Goal: Transaction & Acquisition: Purchase product/service

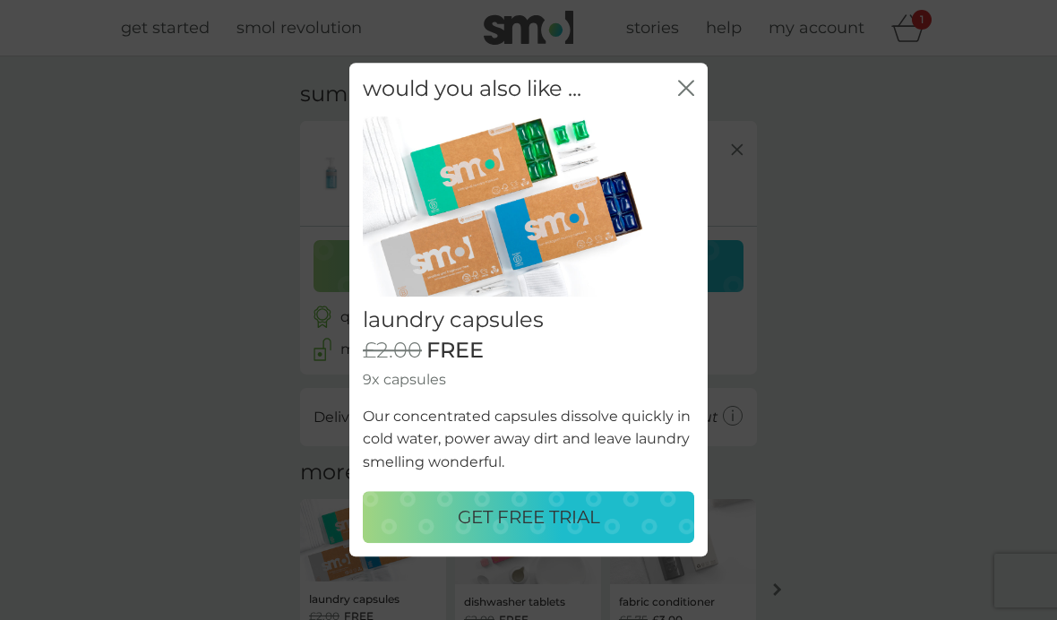
click at [692, 92] on icon "close" at bounding box center [686, 88] width 16 height 16
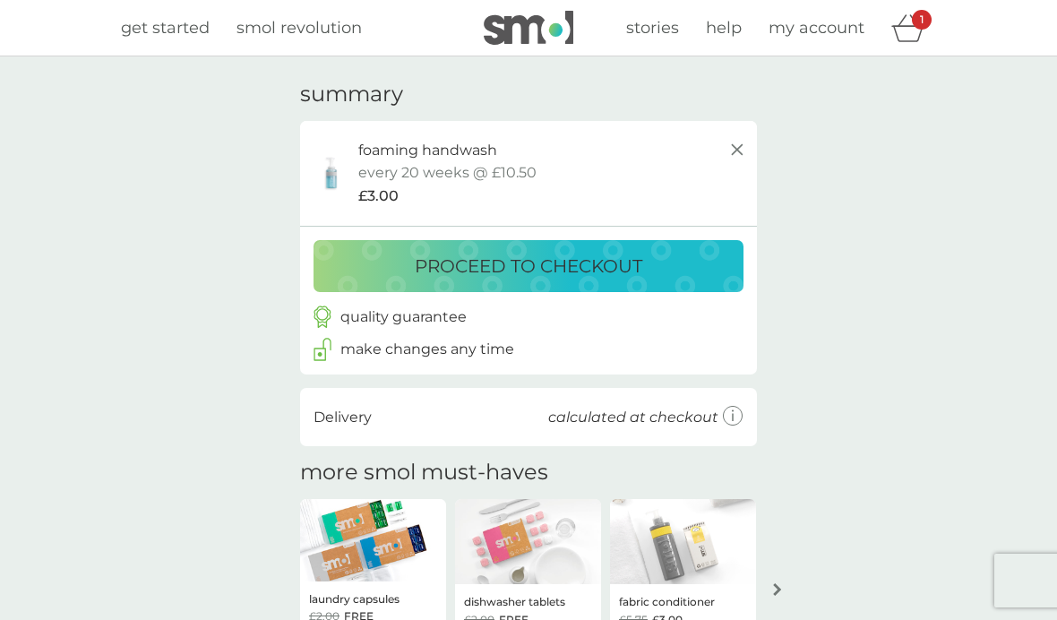
scroll to position [37, 0]
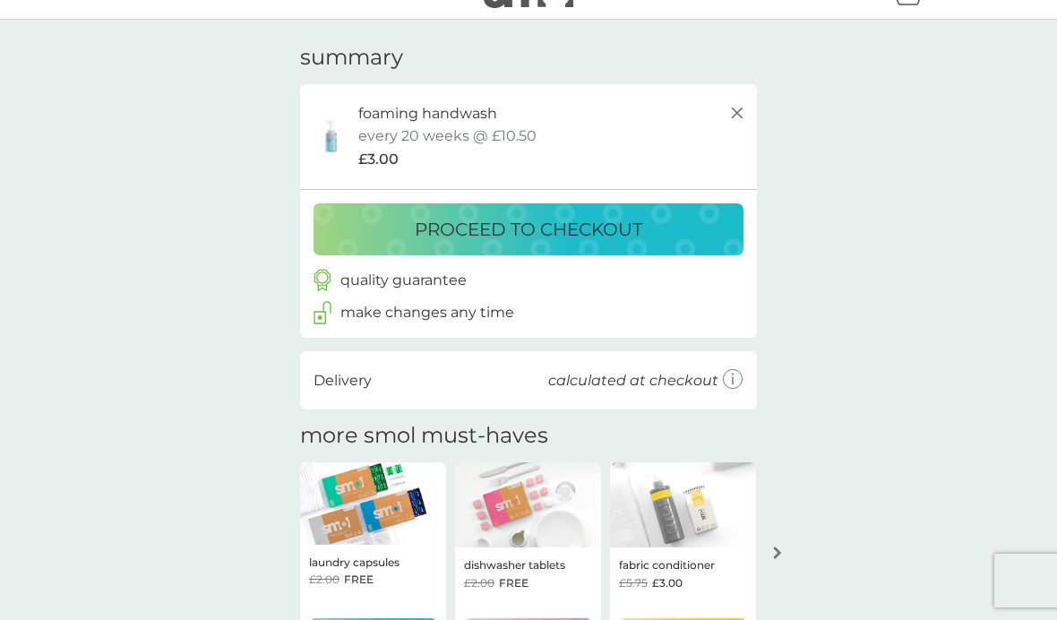
click at [575, 223] on p "proceed to checkout" at bounding box center [529, 229] width 228 height 29
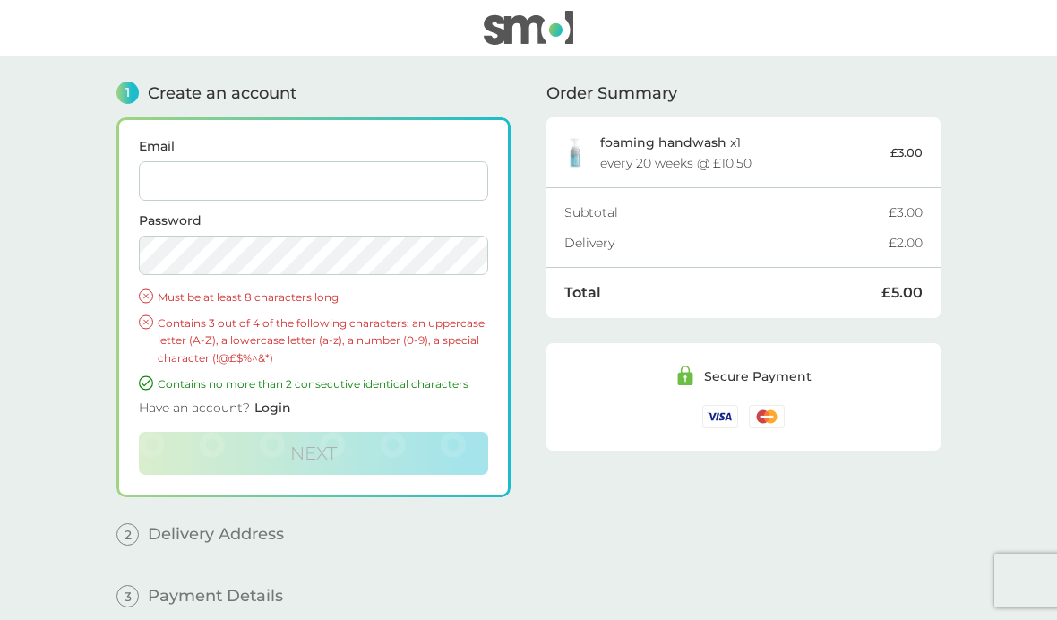
click at [248, 182] on input "Email" at bounding box center [314, 180] width 350 height 39
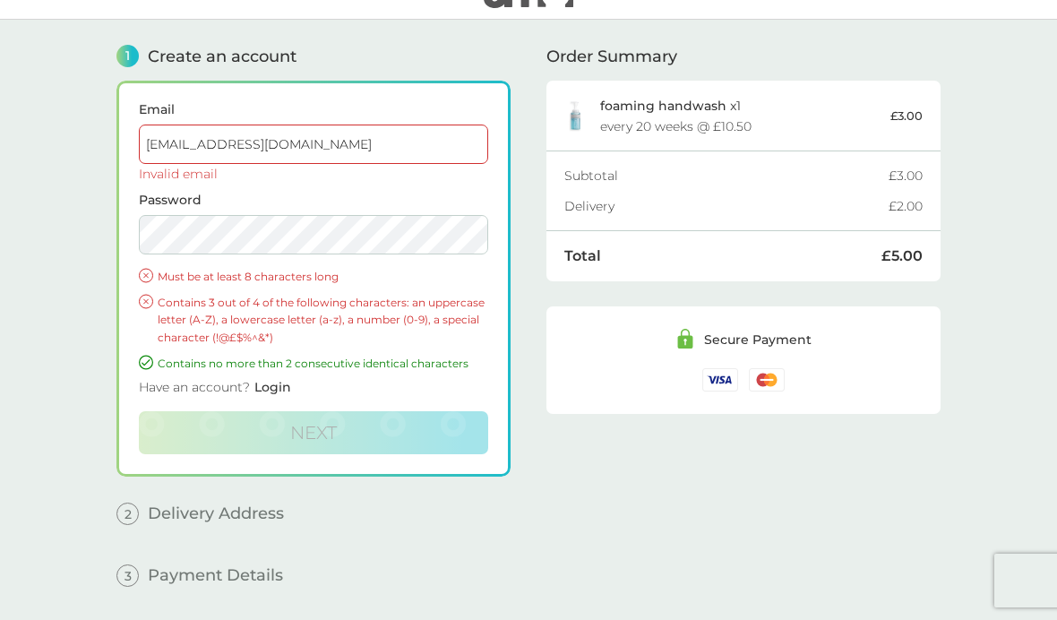
type input "lesnsteve1@talktalk.net"
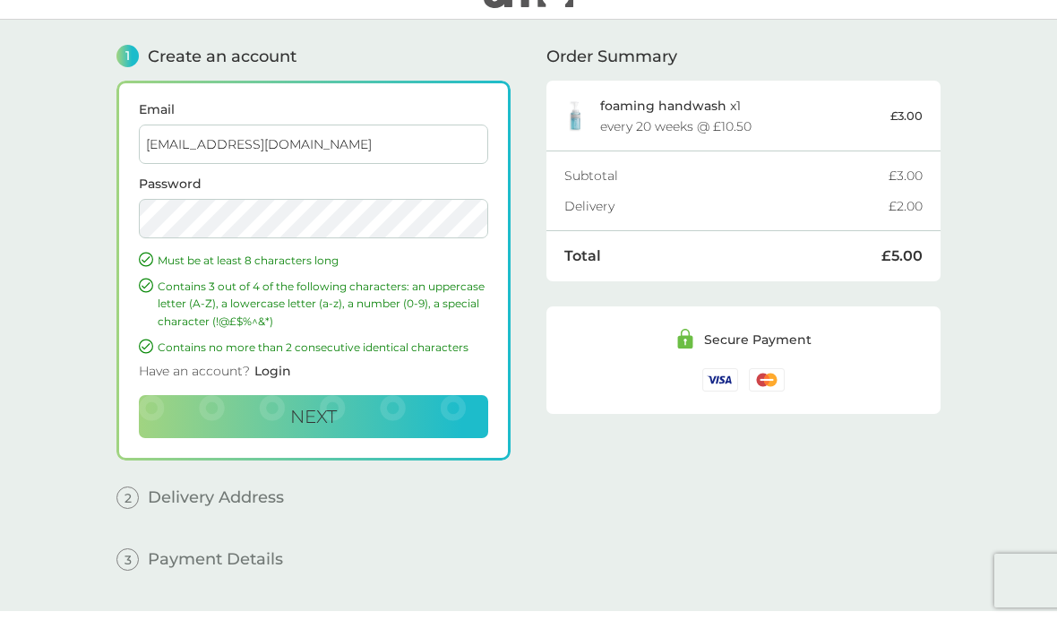
click at [314, 416] on button "Next" at bounding box center [314, 416] width 350 height 43
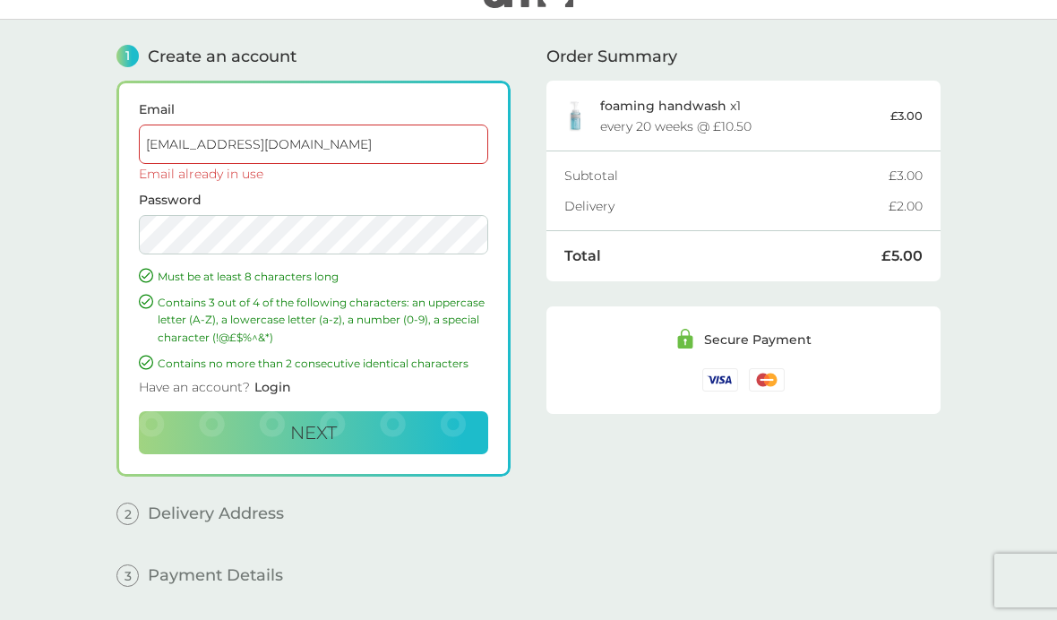
click at [370, 422] on button "Next" at bounding box center [314, 432] width 350 height 43
click at [278, 389] on span "Login" at bounding box center [273, 387] width 37 height 16
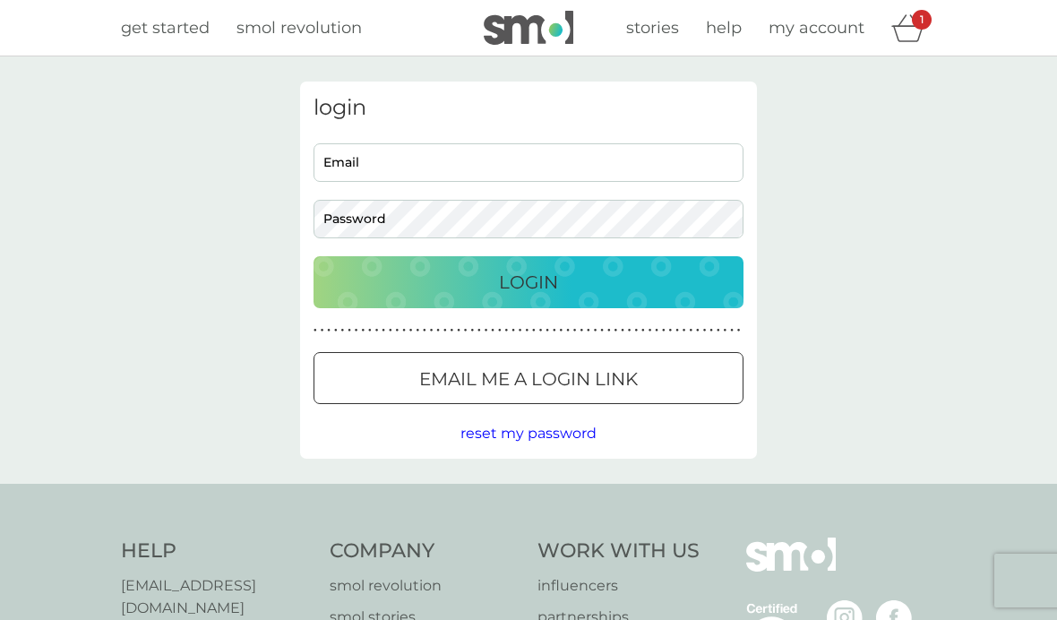
click at [434, 152] on input "Email" at bounding box center [529, 162] width 430 height 39
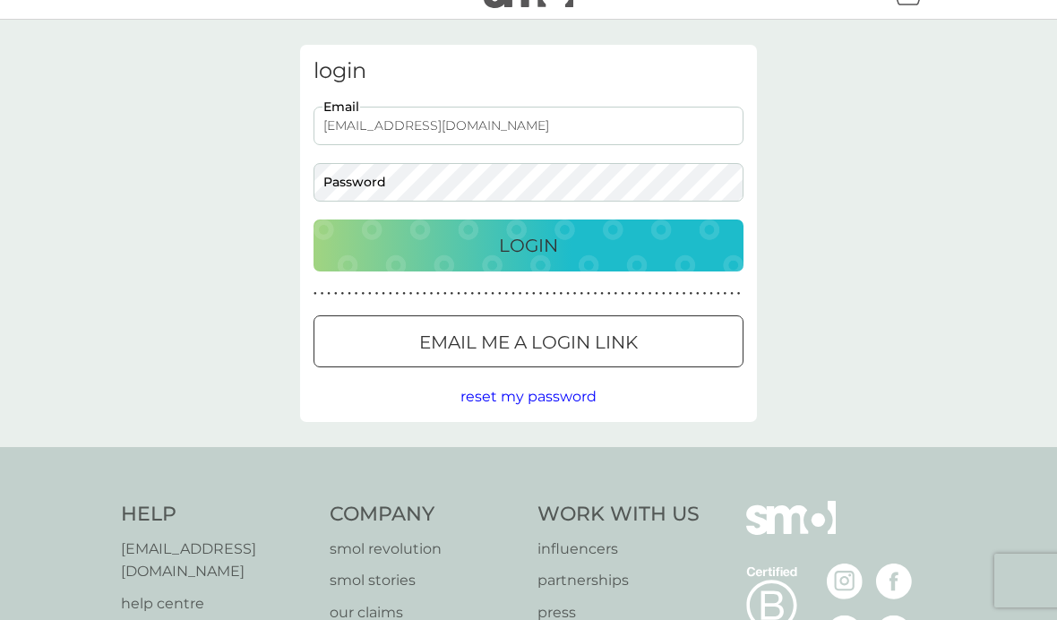
type input "lesnsteve1@talktalk.net"
click at [561, 248] on div "Login" at bounding box center [529, 245] width 394 height 29
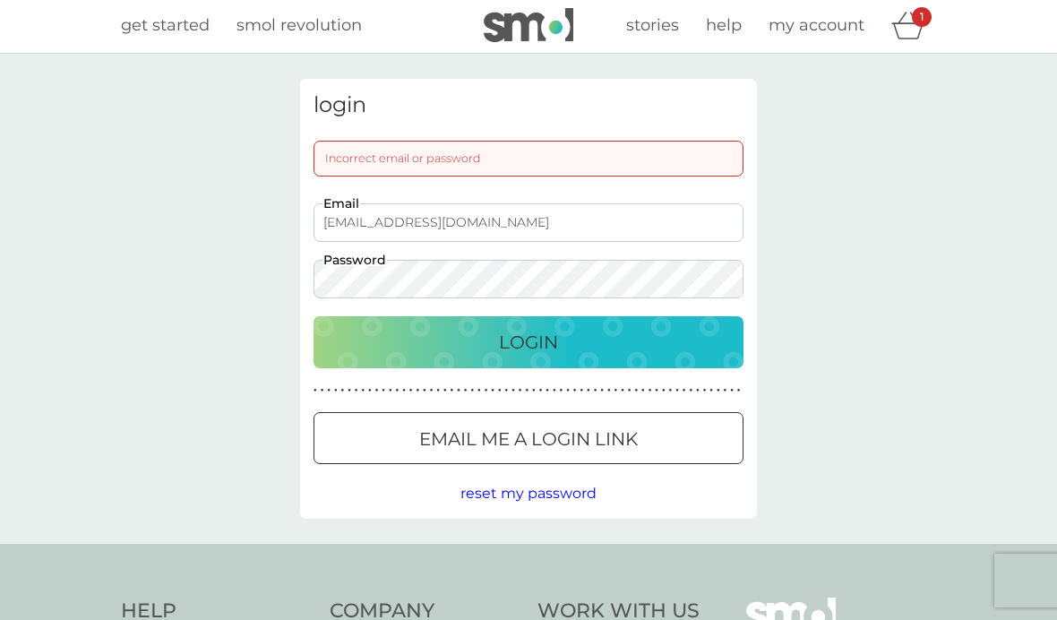
scroll to position [0, 0]
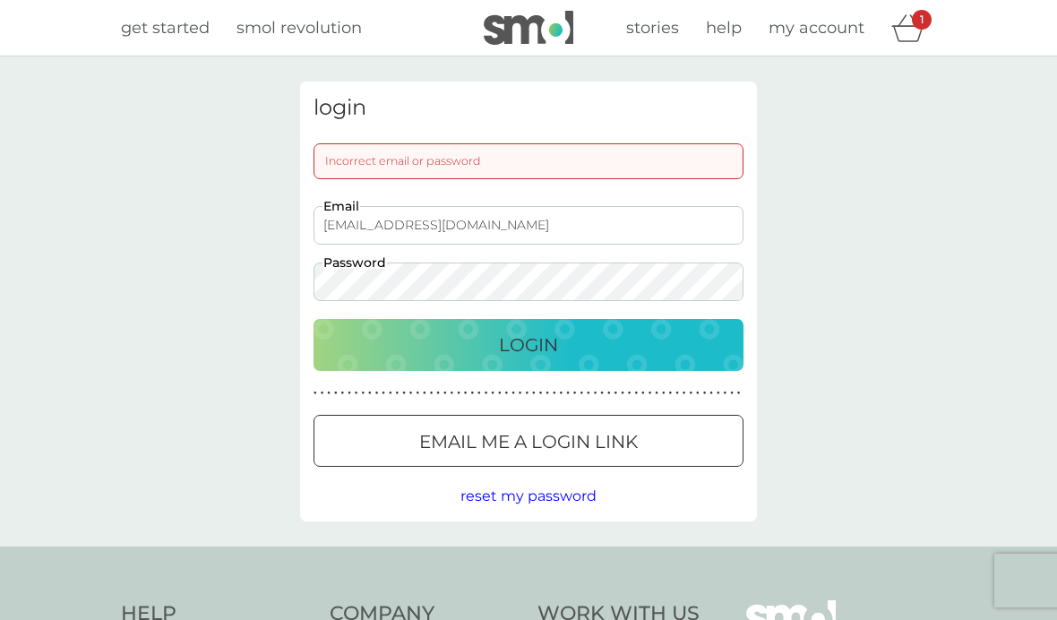
click at [538, 495] on span "reset my password" at bounding box center [529, 496] width 136 height 17
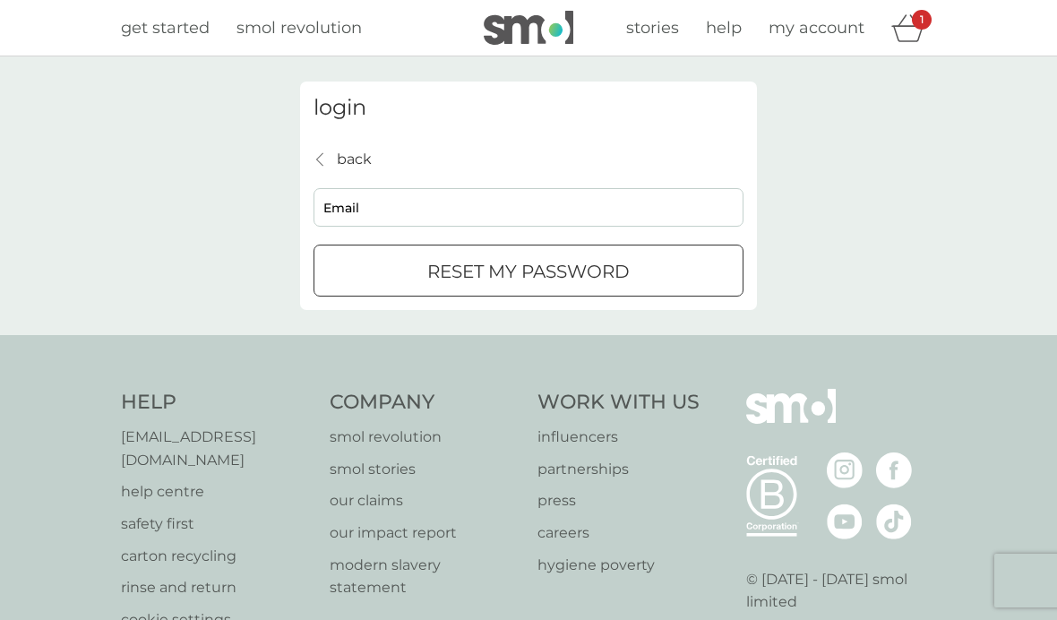
click at [466, 210] on input "Email" at bounding box center [529, 207] width 430 height 39
type input "lesnsteve1@talktalk.net"
click at [529, 270] on button "reset my password" at bounding box center [529, 271] width 430 height 52
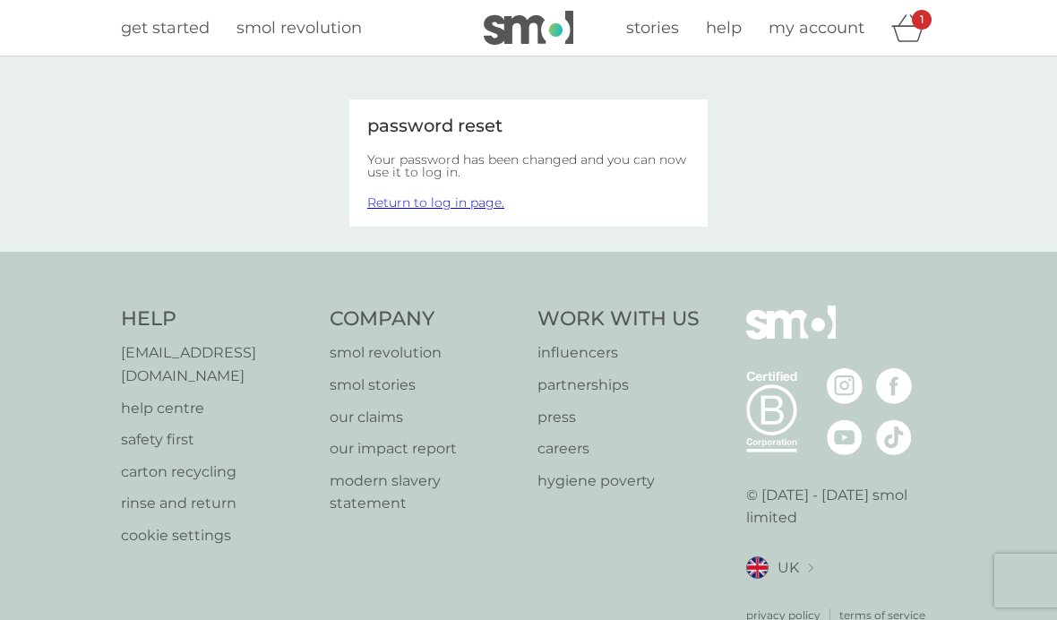
click at [462, 207] on link "Return to log in page." at bounding box center [435, 202] width 137 height 16
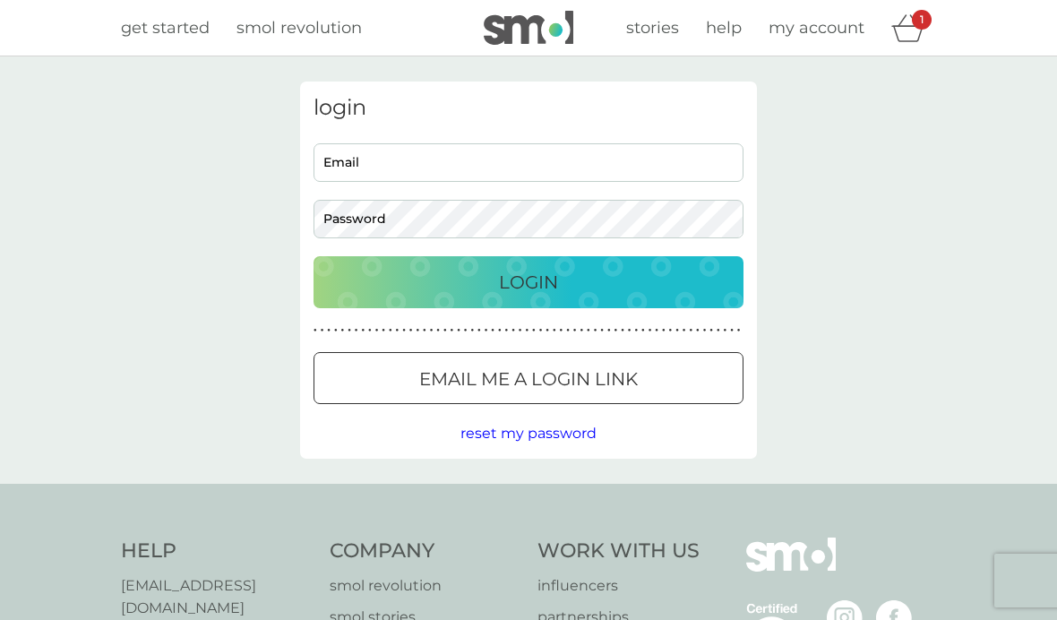
click at [513, 158] on input "Email" at bounding box center [529, 162] width 430 height 39
type input "lesnsteve1@talktalk.net"
click at [619, 270] on div "Login" at bounding box center [529, 282] width 394 height 29
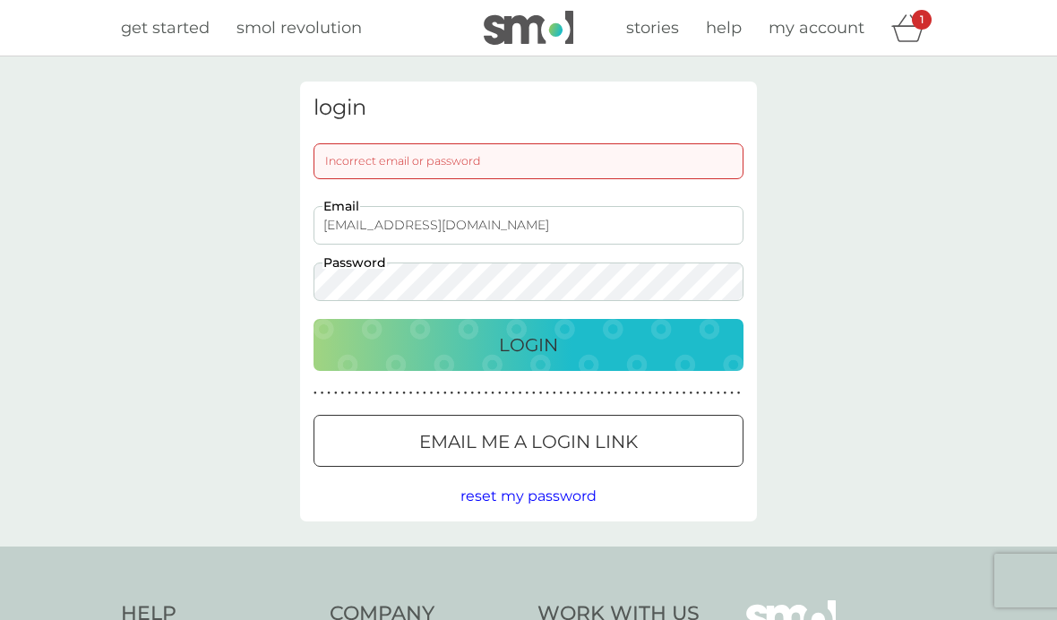
click at [165, 33] on span "get started" at bounding box center [165, 28] width 89 height 20
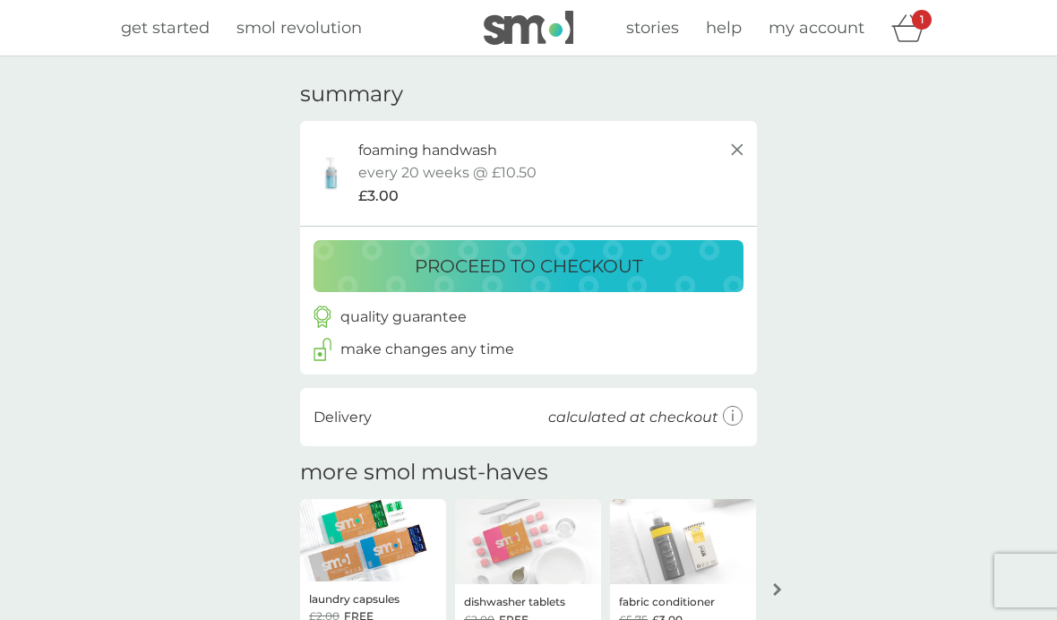
click at [606, 255] on p "proceed to checkout" at bounding box center [529, 266] width 228 height 29
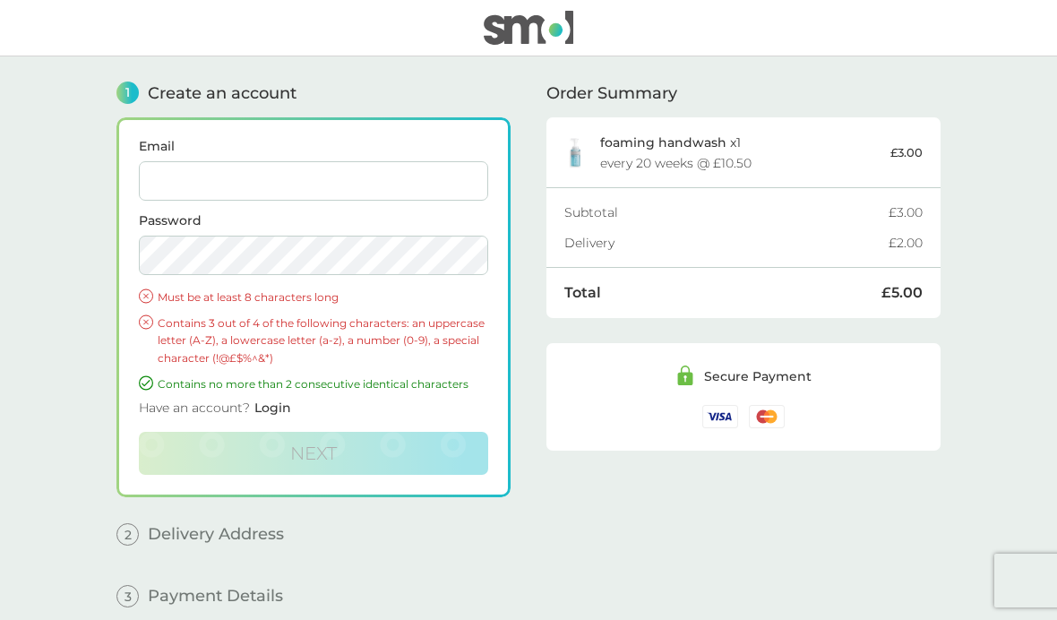
click at [236, 179] on input "Email" at bounding box center [314, 180] width 350 height 39
type input "[EMAIL_ADDRESS][DOMAIN_NAME]"
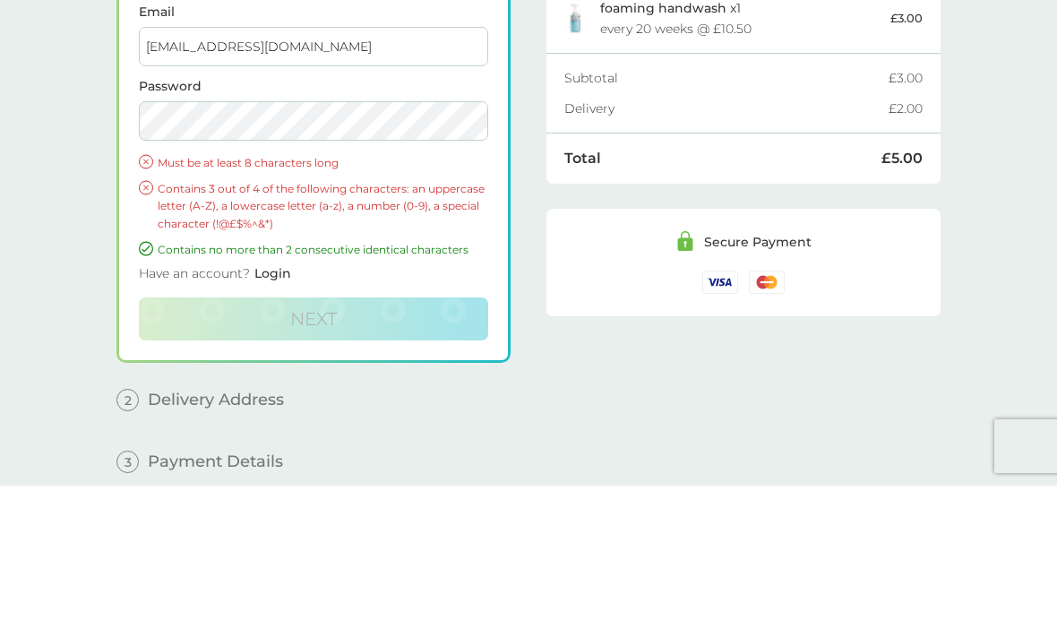
scroll to position [81, 0]
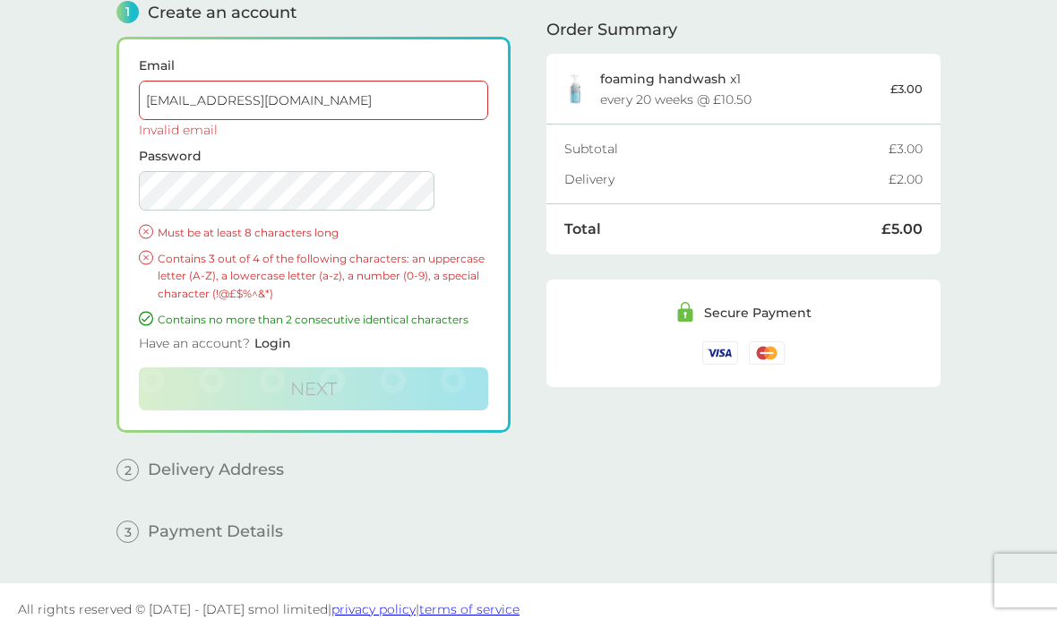
type input "[EMAIL_ADDRESS][DOMAIN_NAME]"
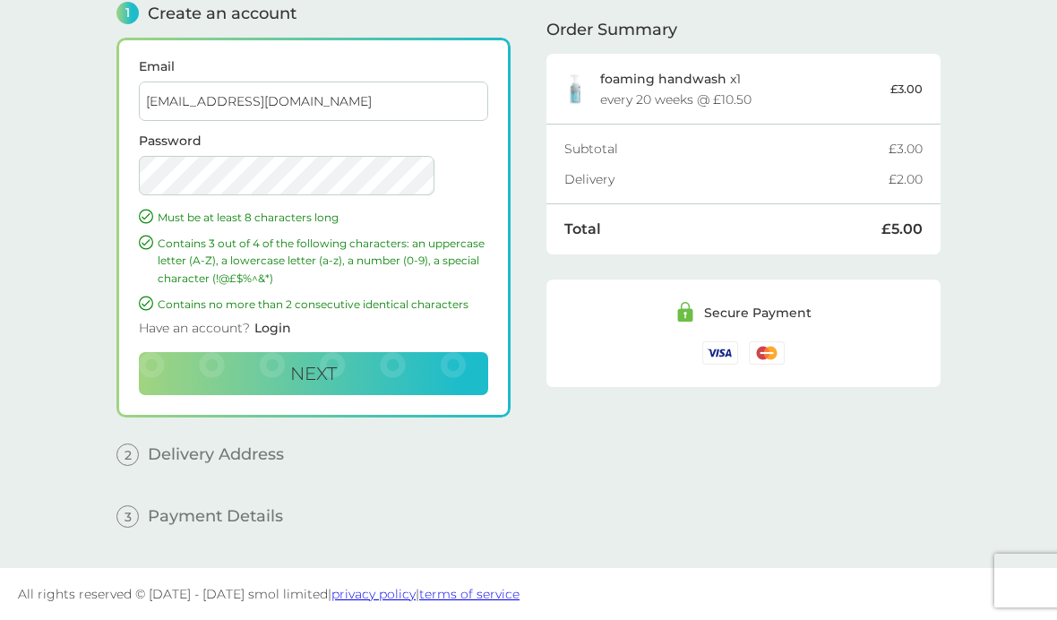
click at [337, 374] on span "Next" at bounding box center [313, 374] width 47 height 22
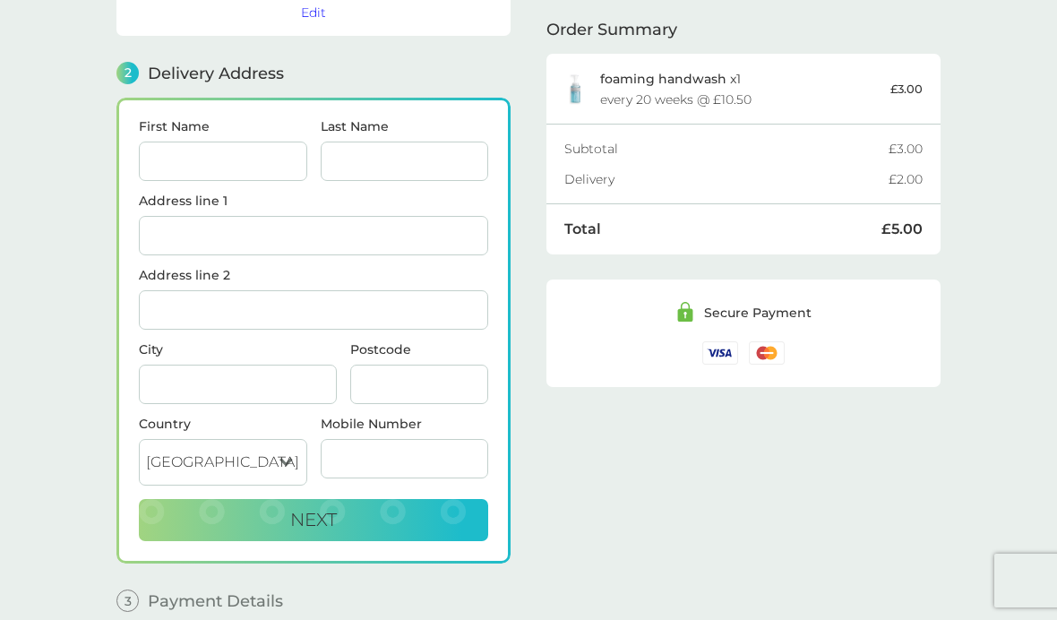
scroll to position [220, 0]
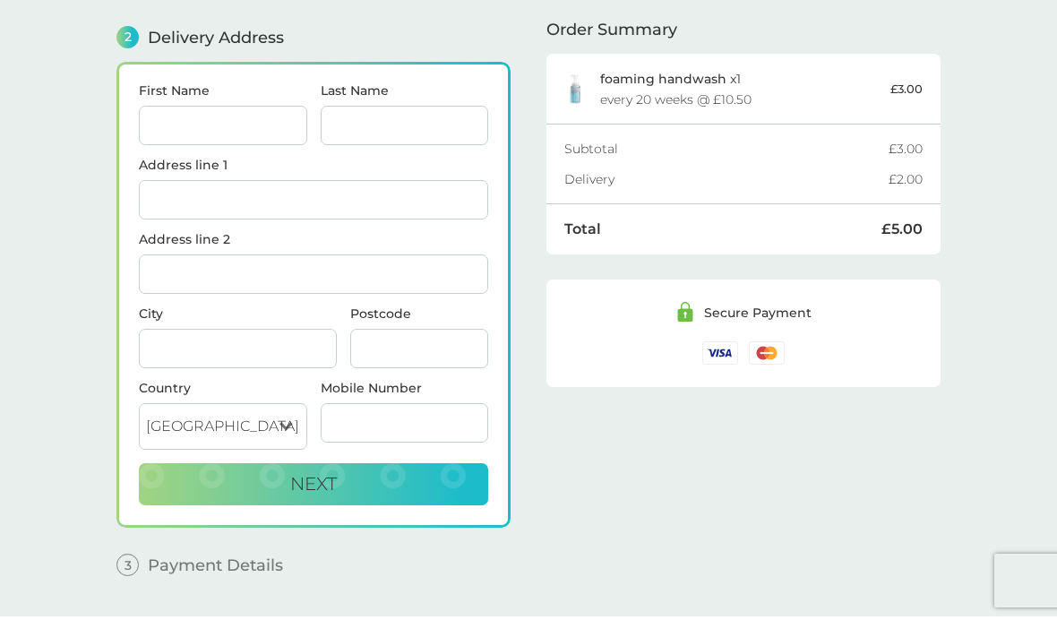
click at [235, 129] on input "First Name" at bounding box center [223, 125] width 168 height 39
type input "[PERSON_NAME]"
click at [401, 123] on input "Last Name" at bounding box center [405, 125] width 168 height 39
type input "Hipkiss"
click at [241, 201] on input "Address line 1" at bounding box center [314, 199] width 350 height 39
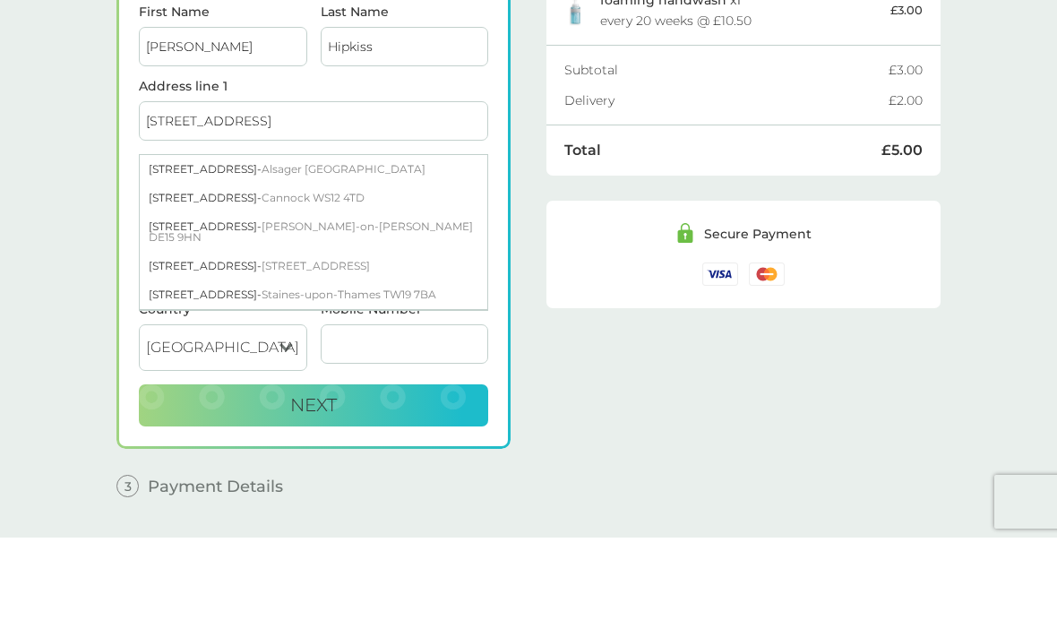
click at [336, 270] on span "Cannock WS12 4TD" at bounding box center [313, 276] width 103 height 13
type input "[STREET_ADDRESS]"
type input "Cannock"
type input "WS12 4TD"
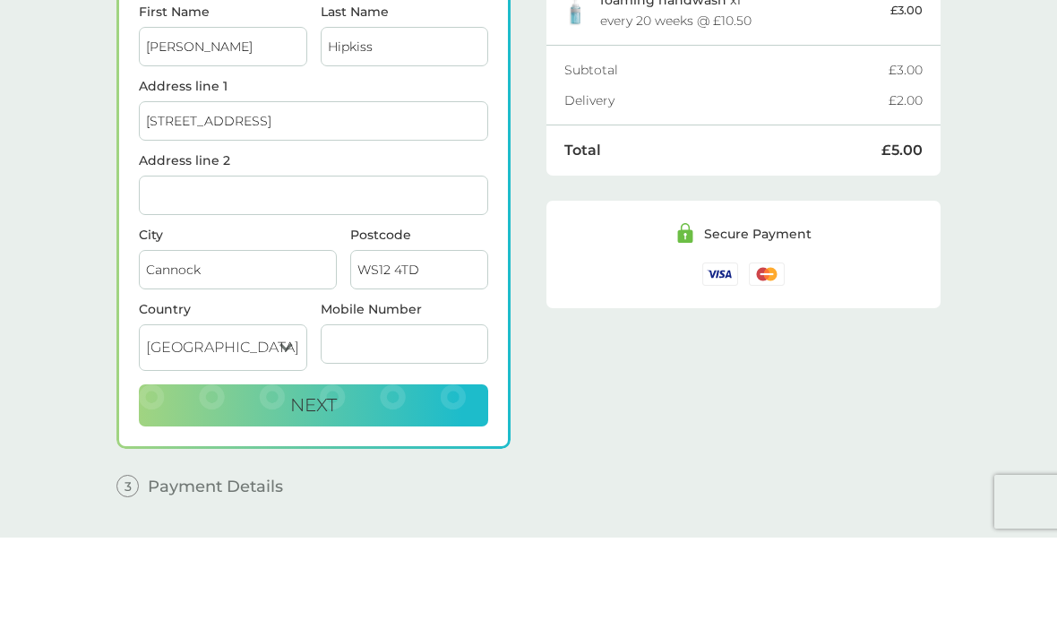
scroll to position [271, 0]
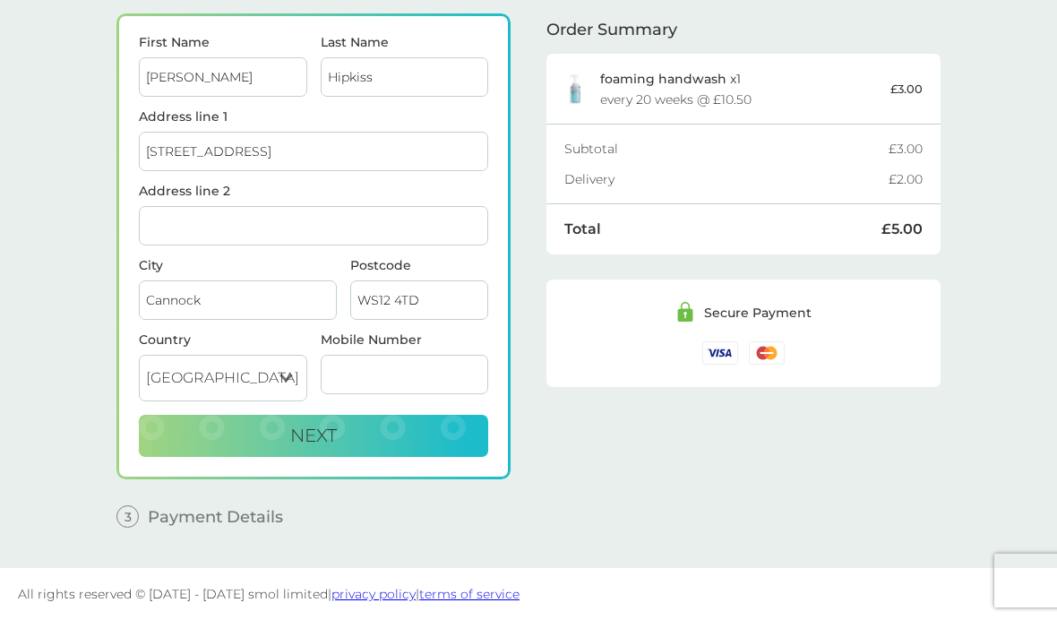
click at [424, 433] on button "Next" at bounding box center [314, 436] width 350 height 43
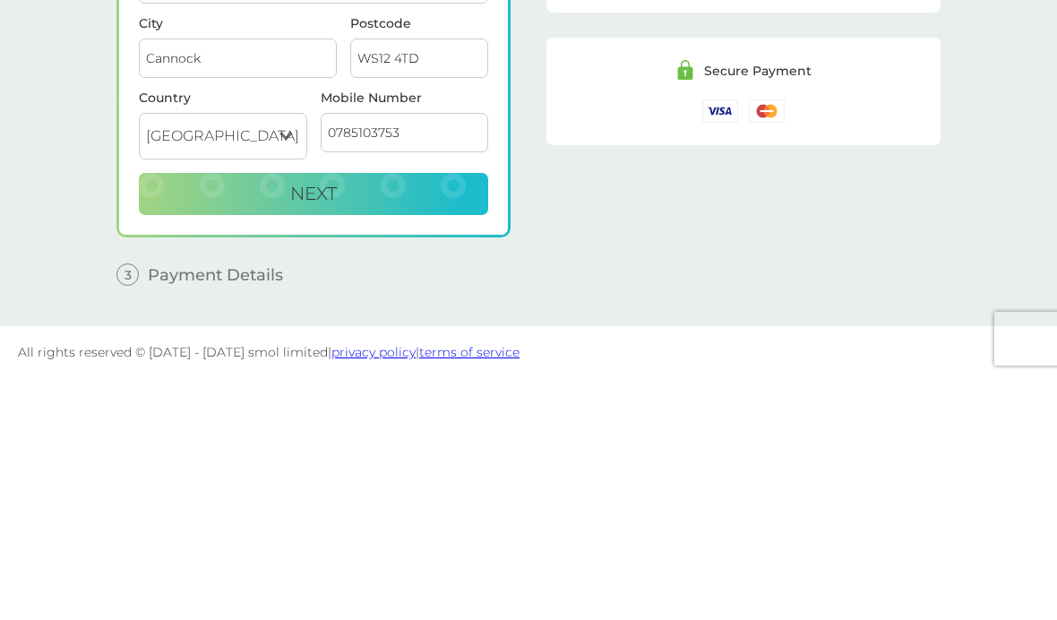
type input "07851037533"
click at [391, 415] on button "Next" at bounding box center [314, 436] width 350 height 43
checkbox input "true"
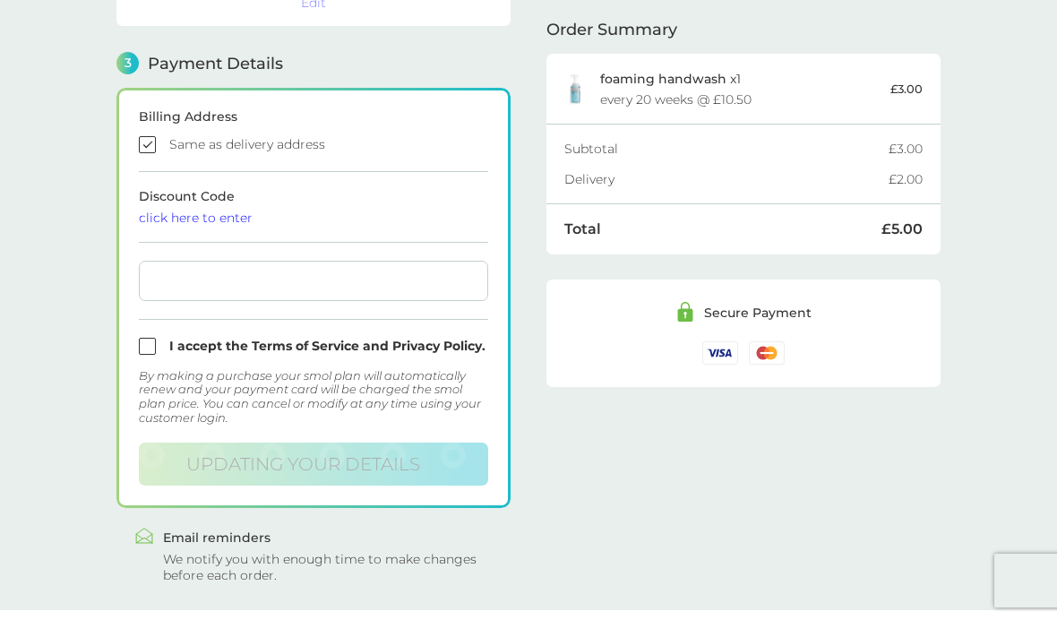
scroll to position [496, 0]
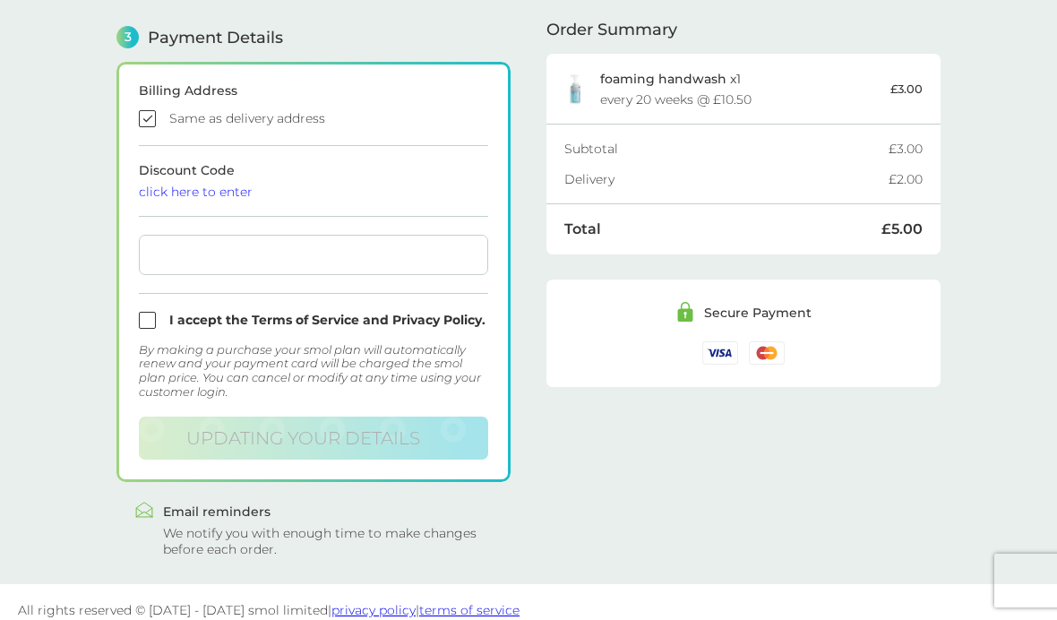
click at [146, 315] on input "checkbox" at bounding box center [314, 320] width 350 height 17
checkbox input "true"
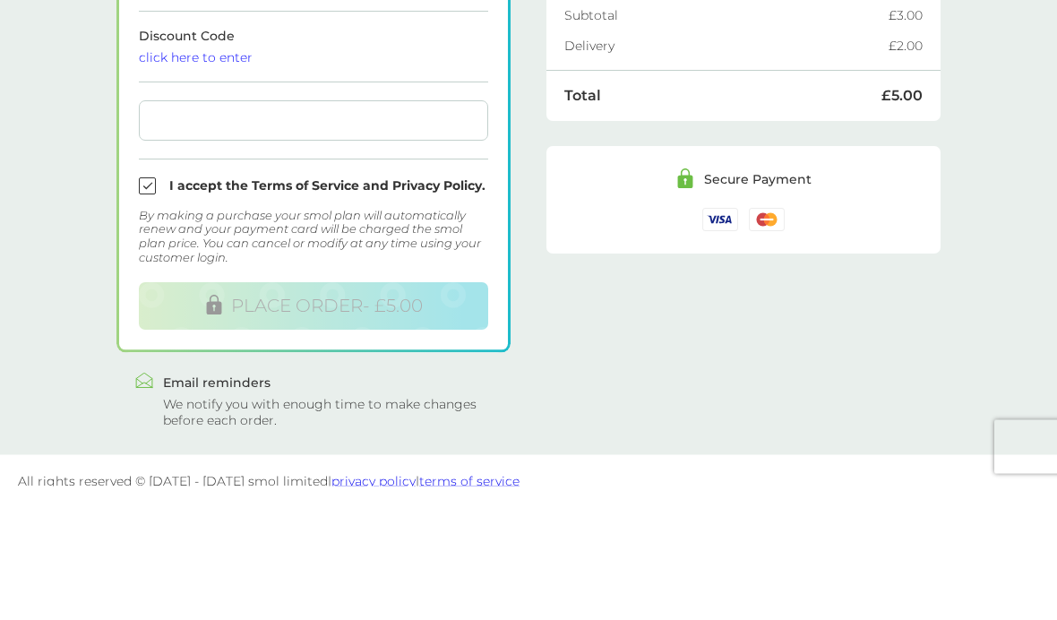
scroll to position [514, 0]
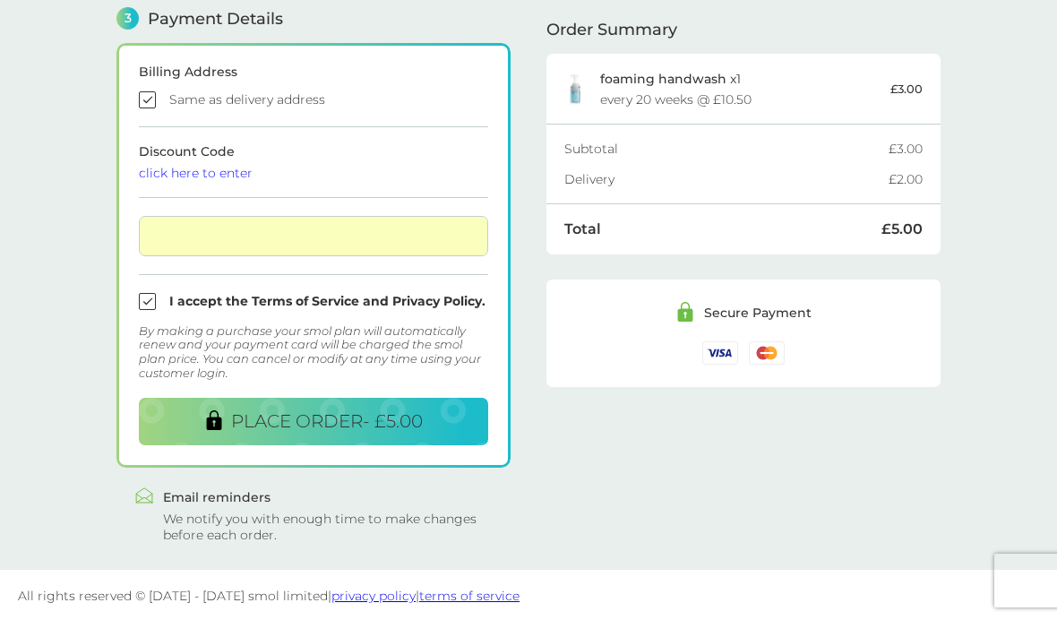
click at [360, 414] on span "PLACE ORDER - £5.00" at bounding box center [327, 421] width 192 height 22
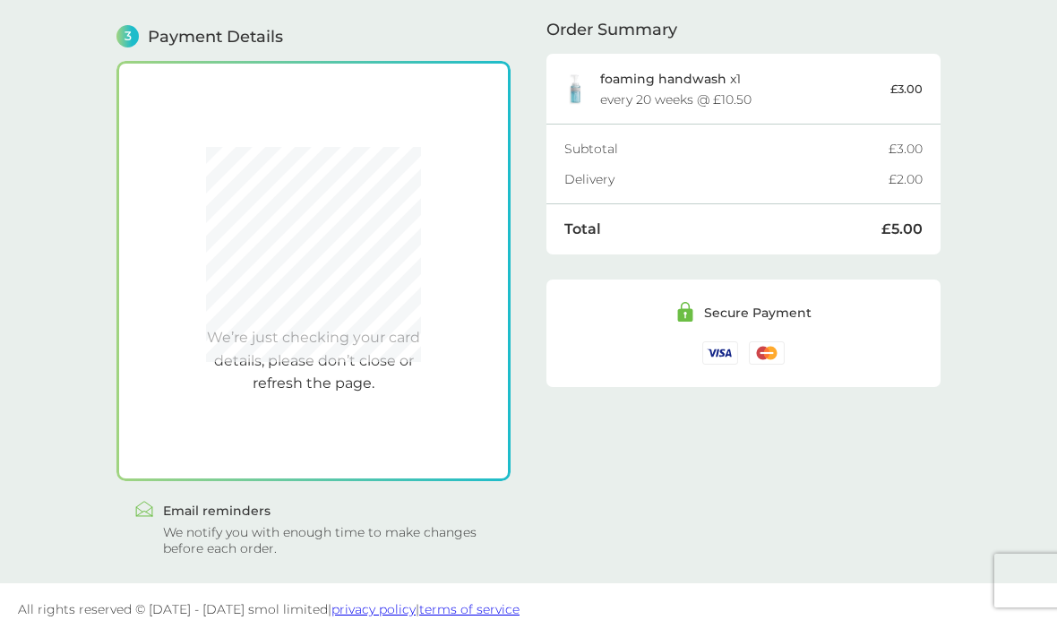
scroll to position [496, 0]
